Goal: Find contact information: Find contact information

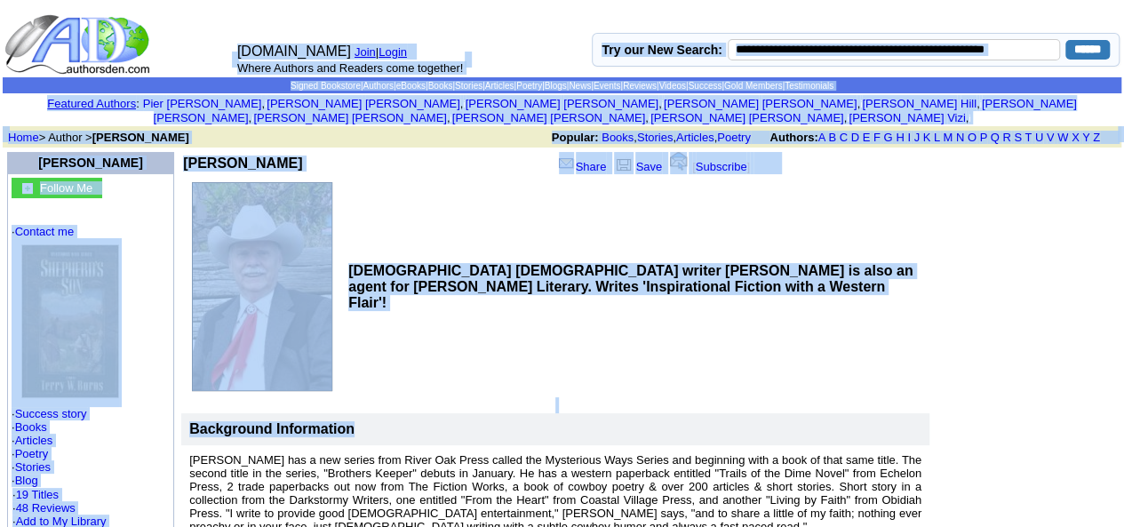
click at [880, 413] on td "Background Information" at bounding box center [555, 429] width 748 height 32
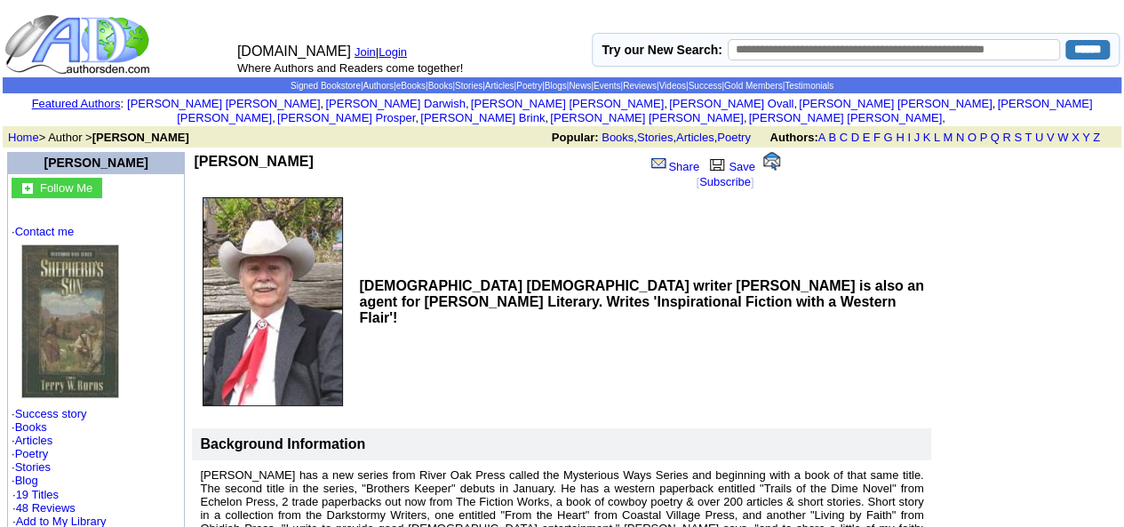
click at [489, 244] on td "Christian western writer Terry Burns is also an agent for Hartline Literary. Wr…" at bounding box center [642, 301] width 577 height 221
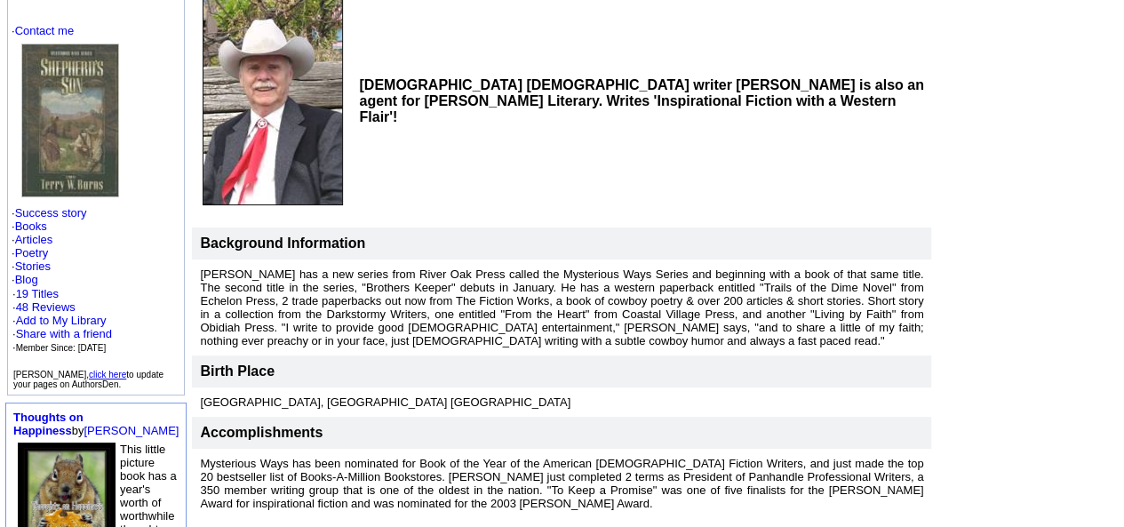
scroll to position [200, 0]
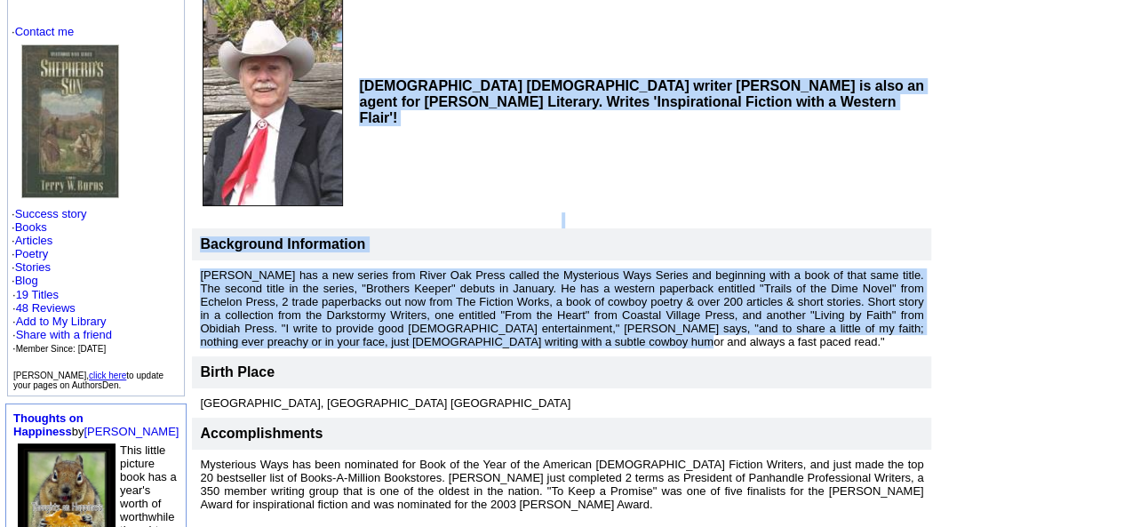
drag, startPoint x: 329, startPoint y: 82, endPoint x: 428, endPoint y: 330, distance: 267.9
click at [428, 330] on td "Terry W Burns Share Save [ Subscribe ] Christian western writer Terry Burns is …" at bounding box center [561, 234] width 741 height 570
copy td "Christian western writer Terry Burns is also an agent for Hartline Literary. Wr…"
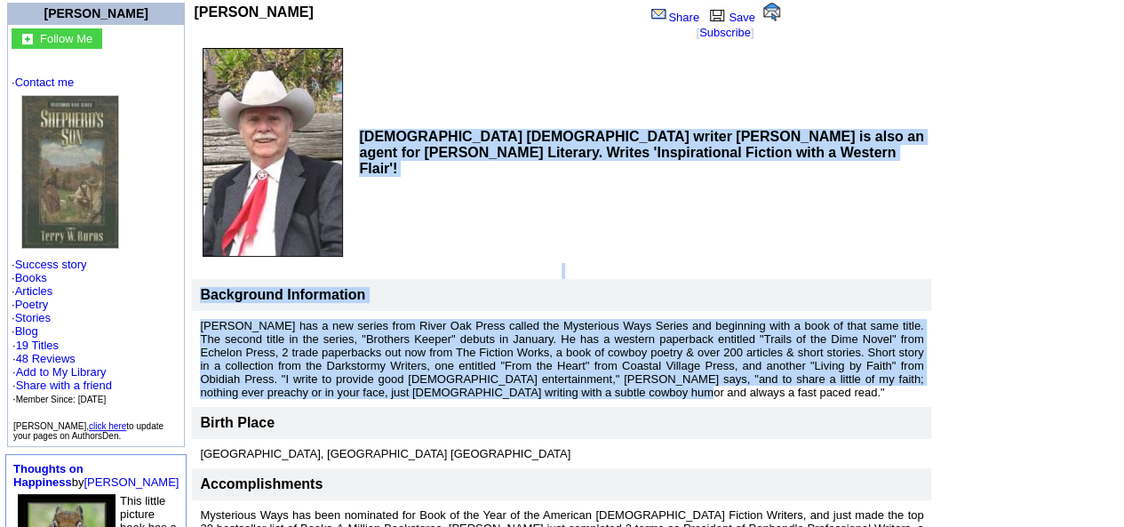
scroll to position [151, 0]
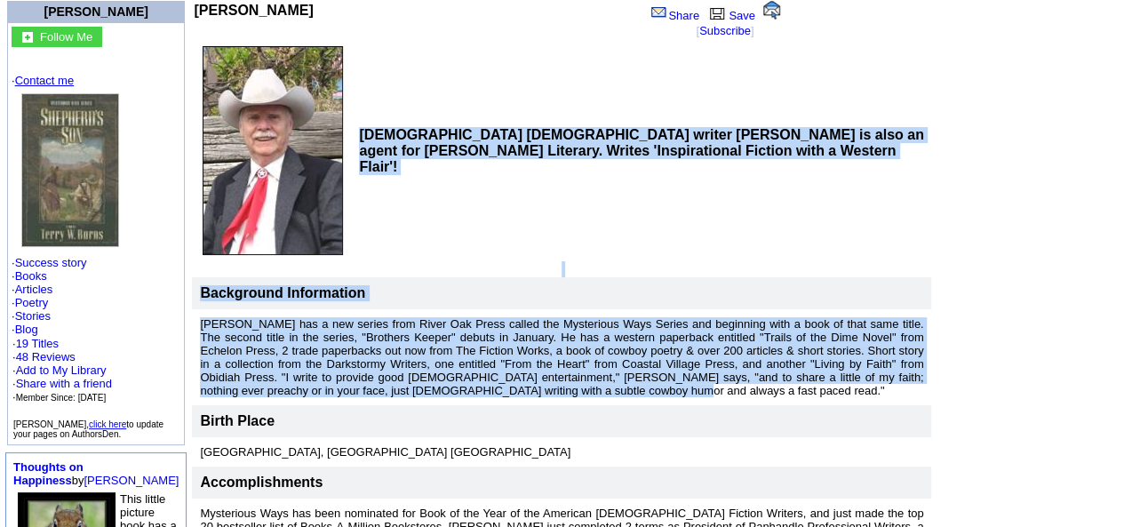
click at [32, 74] on link "Contact me" at bounding box center [44, 80] width 59 height 13
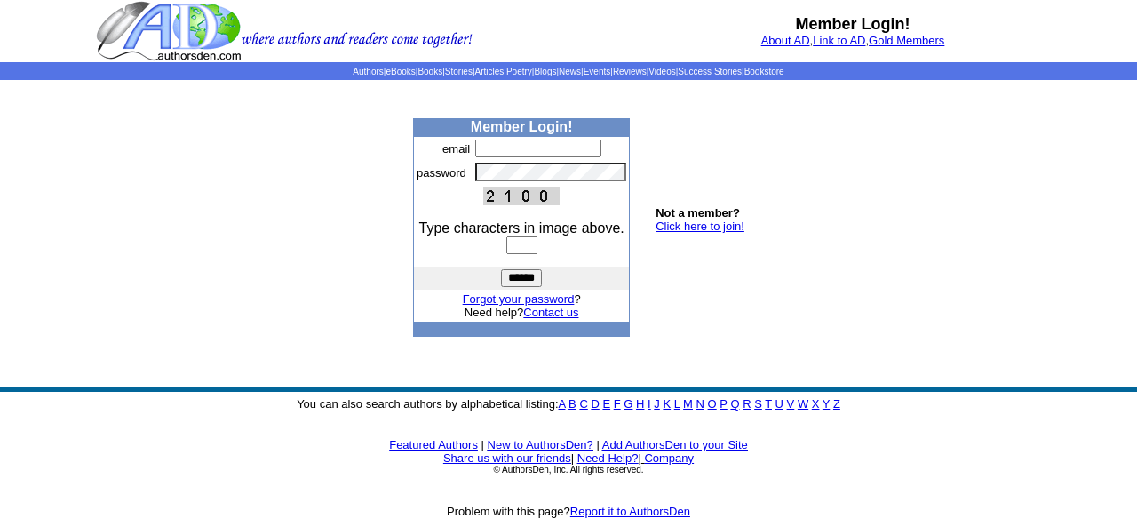
click at [510, 141] on input "text" at bounding box center [538, 148] width 126 height 18
type input "*"
type input "**********"
click at [512, 244] on input "text" at bounding box center [521, 245] width 31 height 18
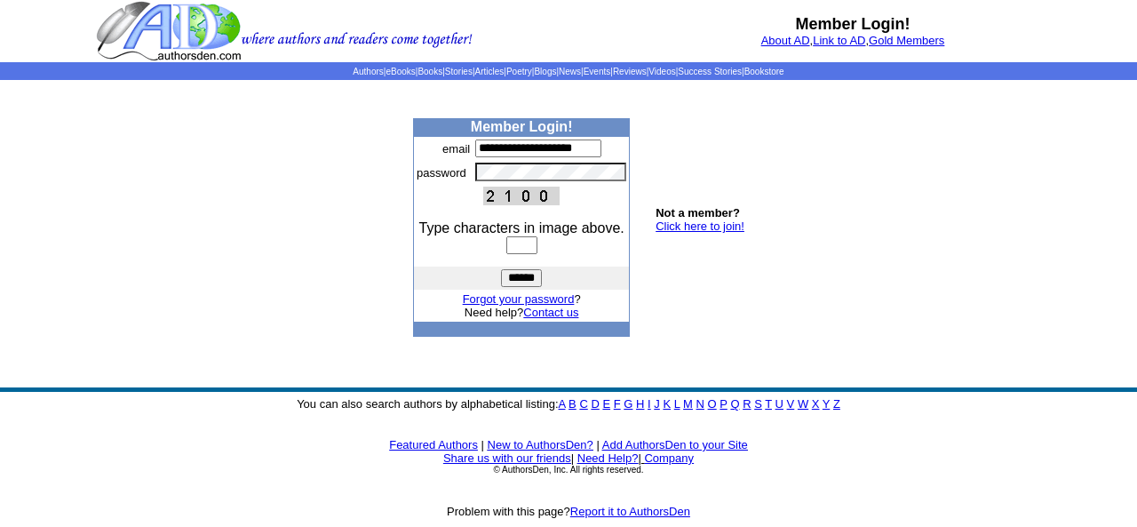
click at [505, 160] on td "**********" at bounding box center [551, 148] width 156 height 23
click at [768, 181] on body "Member Login! About AD , Link to AD , Gold Members Authors | eBooks | Books | S…" at bounding box center [568, 263] width 1137 height 527
click at [554, 319] on link "Contact us" at bounding box center [550, 312] width 55 height 13
click at [570, 315] on link "Contact us" at bounding box center [550, 312] width 55 height 13
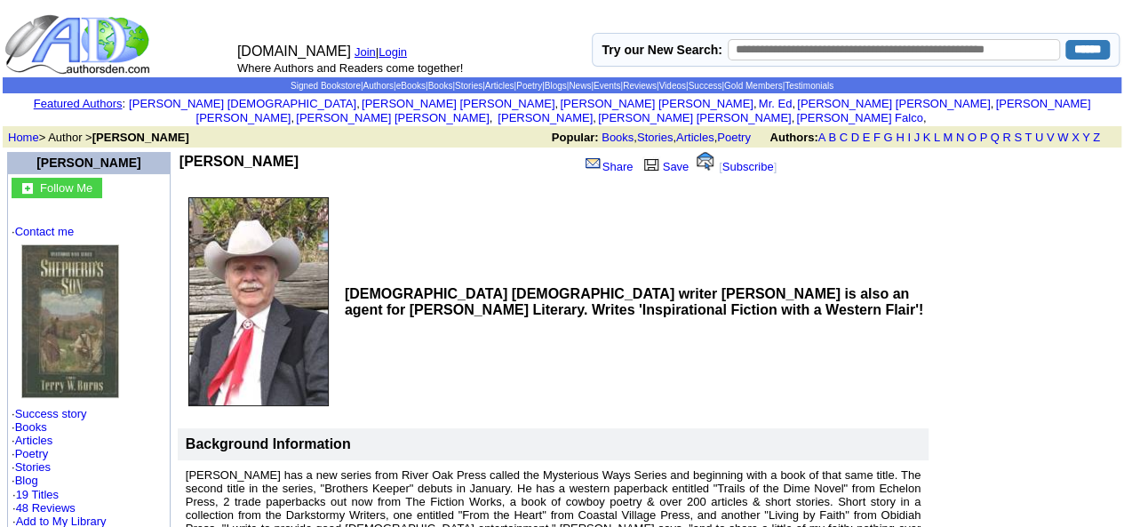
click at [717, 460] on td "Terry has a new series from River Oak Press called the Mysterious Ways Series a…" at bounding box center [553, 508] width 751 height 96
click at [31, 225] on link "Contact me" at bounding box center [44, 231] width 59 height 13
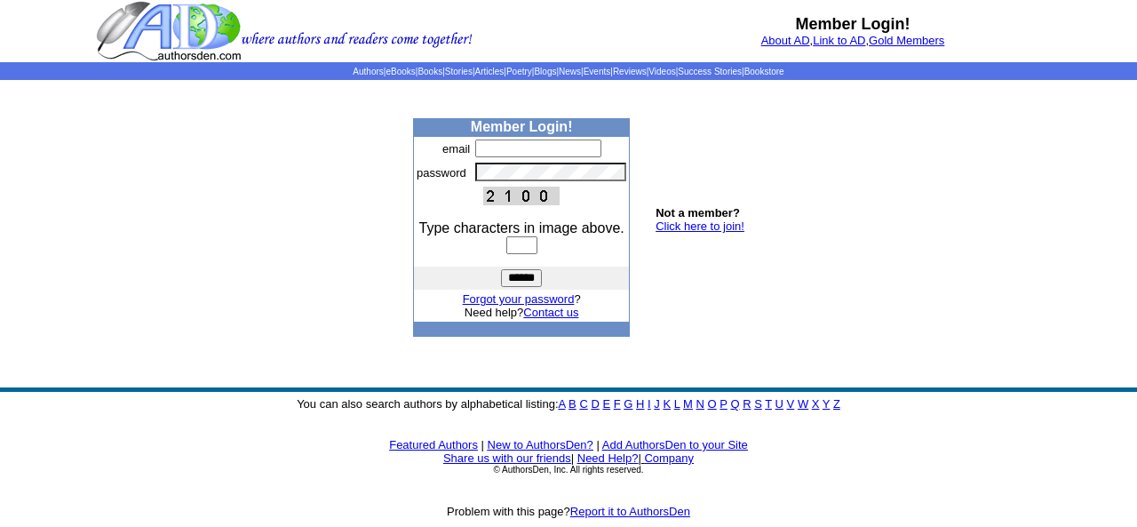
click at [553, 319] on link "Contact us" at bounding box center [550, 312] width 55 height 13
